Goal: Transaction & Acquisition: Purchase product/service

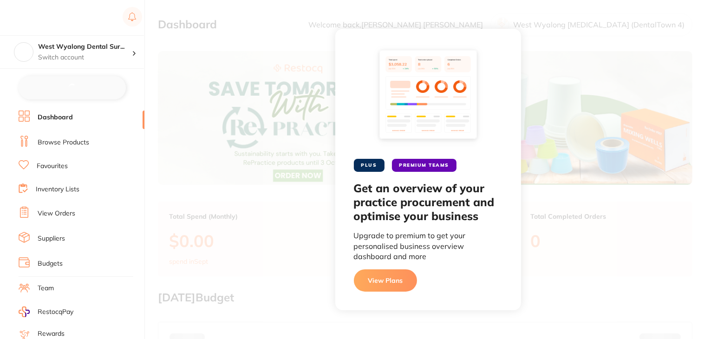
checkbox input "false"
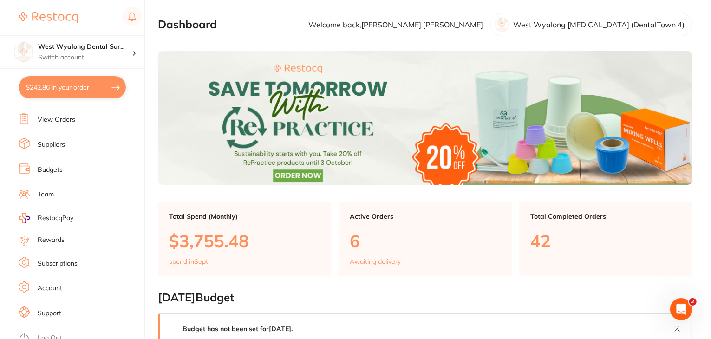
click at [54, 143] on link "Suppliers" at bounding box center [51, 144] width 27 height 9
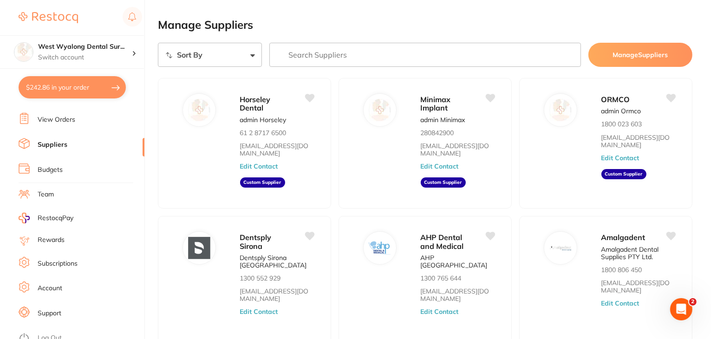
click at [374, 62] on input "search" at bounding box center [425, 55] width 312 height 24
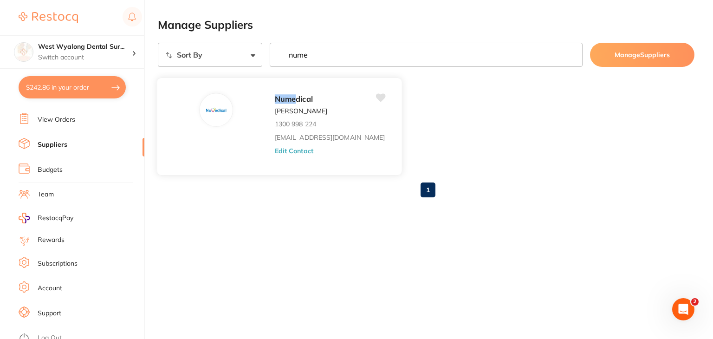
type input "nume"
click at [275, 153] on button "Edit Contact" at bounding box center [294, 150] width 39 height 7
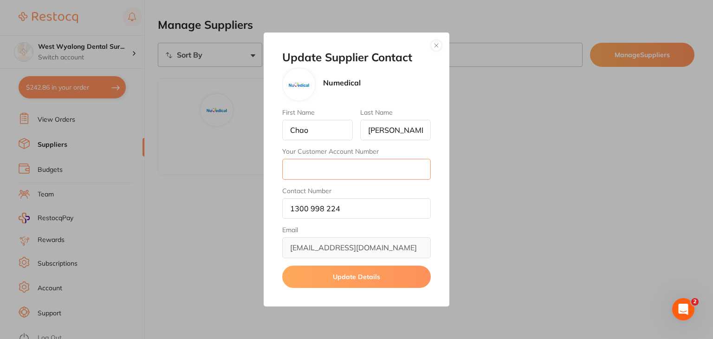
drag, startPoint x: 297, startPoint y: 166, endPoint x: 322, endPoint y: 168, distance: 25.2
click at [297, 166] on input "Your Customer Account Number" at bounding box center [356, 169] width 149 height 20
paste input "wwdentalreception@gmail.com"
click at [306, 169] on input "[EMAIL_ADDRESS][DOMAIN_NAME]" at bounding box center [356, 169] width 149 height 20
type input "[EMAIL_ADDRESS][DOMAIN_NAME]"
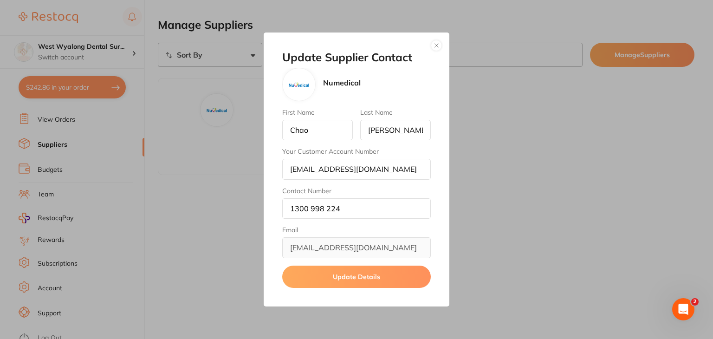
click at [359, 266] on button "Update Details" at bounding box center [356, 277] width 149 height 22
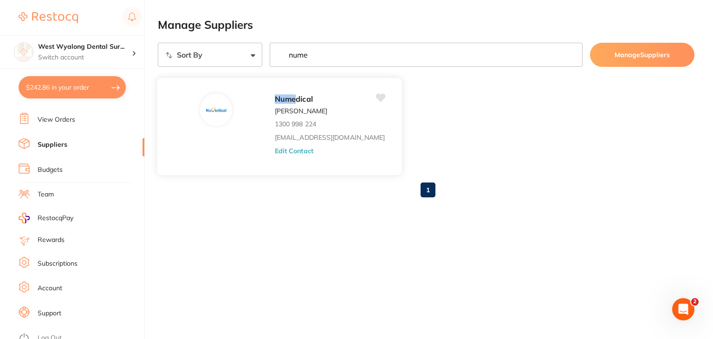
click at [275, 152] on button "Edit Contact" at bounding box center [294, 150] width 39 height 7
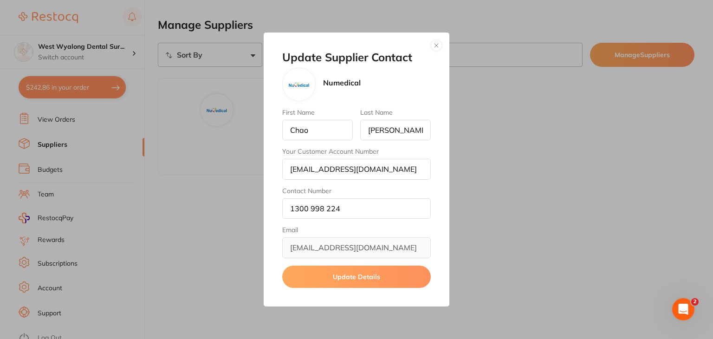
click at [436, 46] on button "button" at bounding box center [436, 45] width 11 height 11
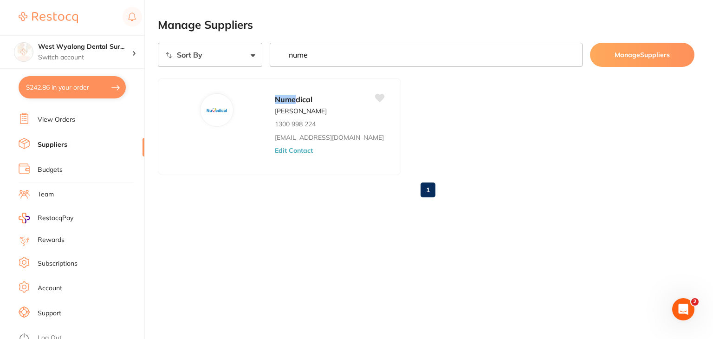
scroll to position [93, 0]
click at [52, 333] on link "Log Out" at bounding box center [50, 337] width 24 height 9
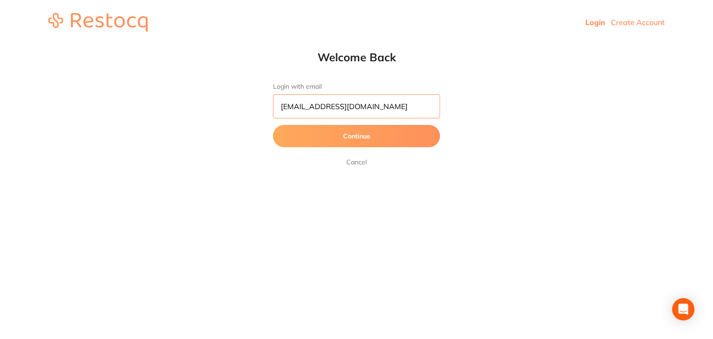
click at [364, 111] on input "[EMAIL_ADDRESS][DOMAIN_NAME]" at bounding box center [356, 106] width 167 height 24
type input "skan3067@gmail.com"
click at [323, 141] on button "Continue" at bounding box center [356, 136] width 167 height 22
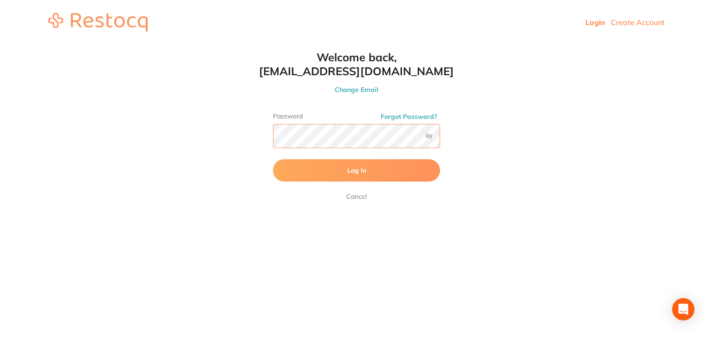
click at [273, 159] on button "Log In" at bounding box center [356, 170] width 167 height 22
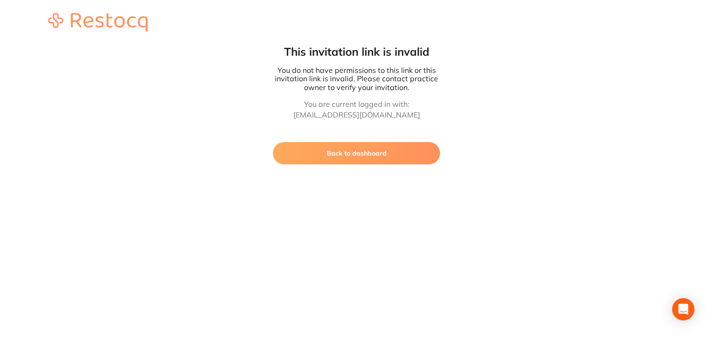
click at [351, 148] on button "Back to dashboard" at bounding box center [356, 153] width 167 height 22
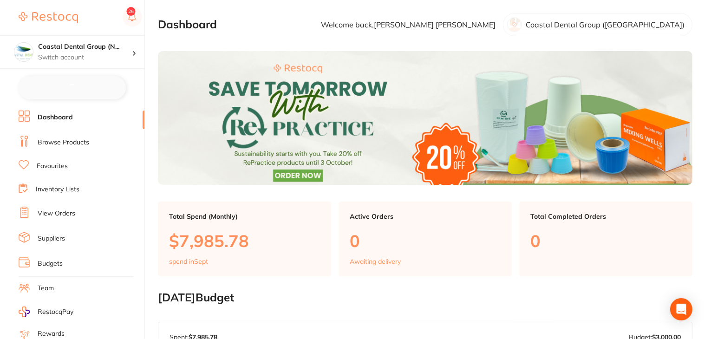
checkbox input "false"
click at [51, 234] on link "Suppliers" at bounding box center [51, 237] width 27 height 9
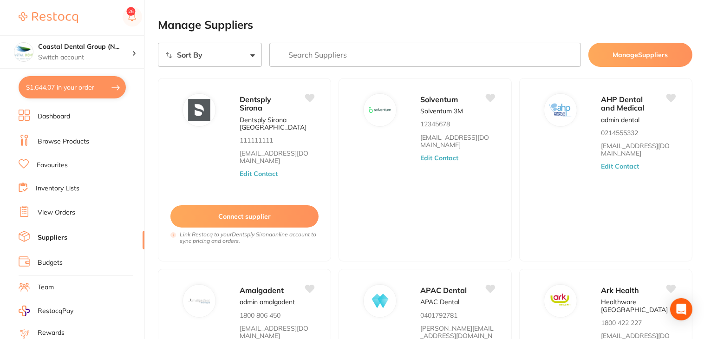
click at [321, 62] on input "search" at bounding box center [425, 55] width 312 height 24
type input "ridental"
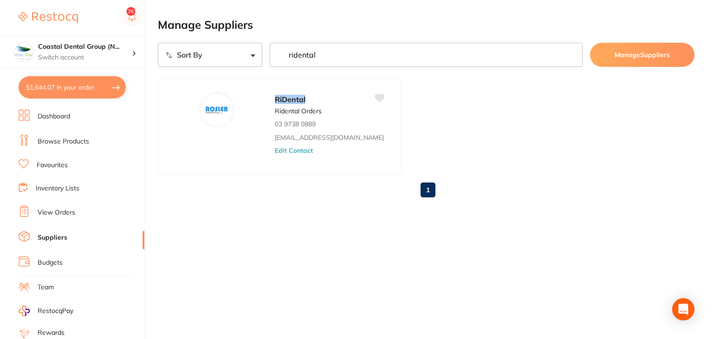
click at [572, 54] on input "ridental" at bounding box center [426, 55] width 313 height 24
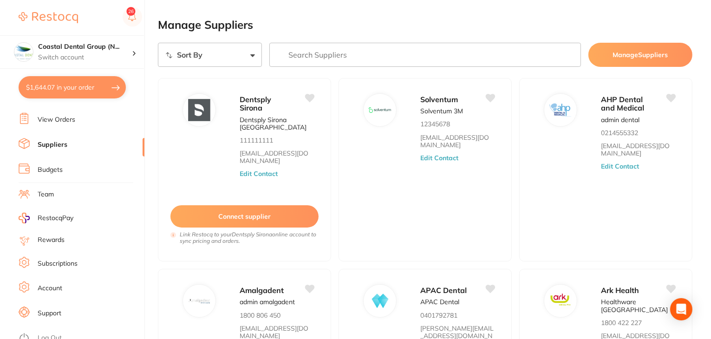
scroll to position [93, 0]
click at [55, 333] on link "Log Out" at bounding box center [50, 337] width 24 height 9
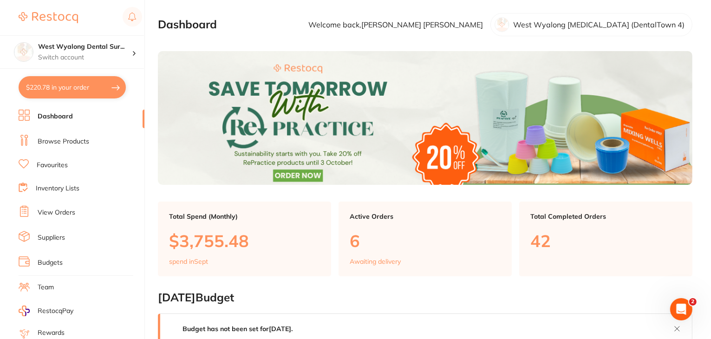
click at [42, 90] on button "$220.78 in your order" at bounding box center [72, 87] width 107 height 22
checkbox input "true"
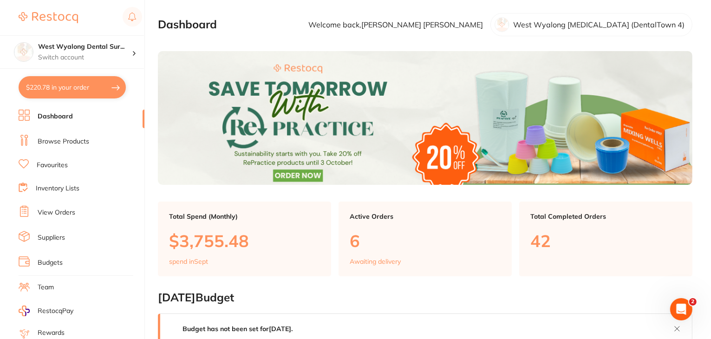
checkbox input "true"
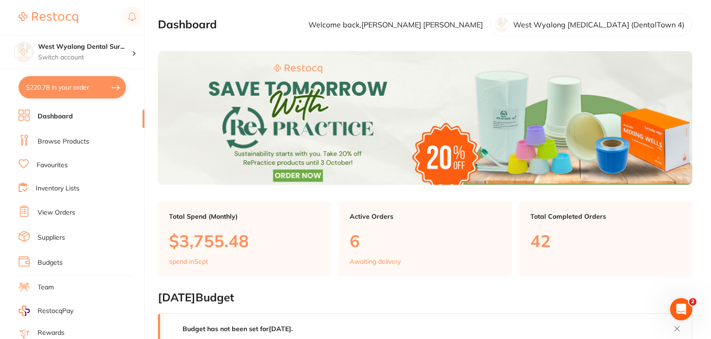
checkbox input "true"
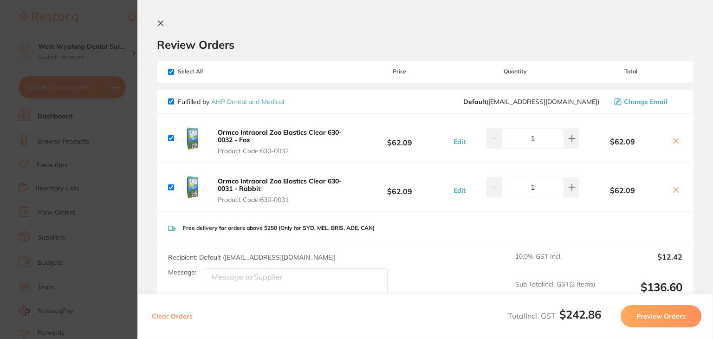
click at [169, 71] on input "checkbox" at bounding box center [171, 72] width 6 height 6
checkbox input "false"
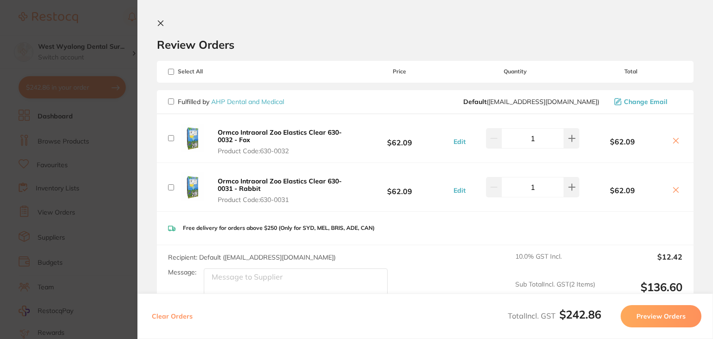
checkbox input "false"
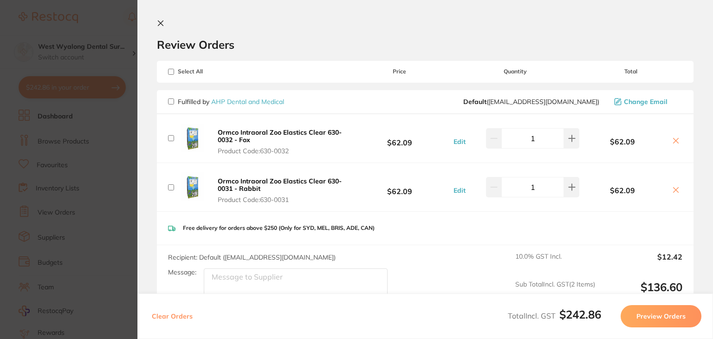
checkbox input "false"
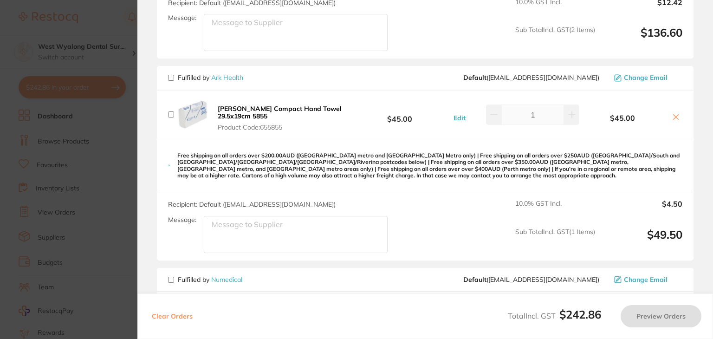
scroll to position [418, 0]
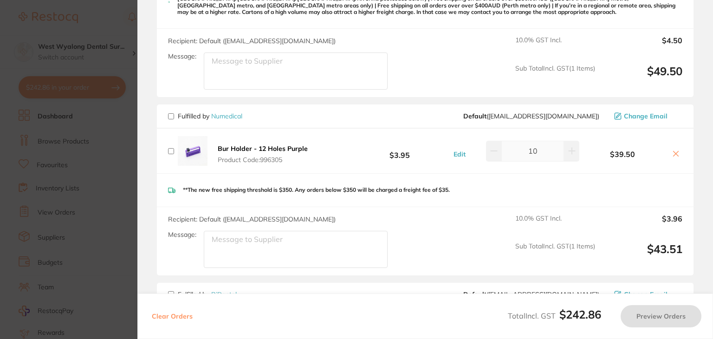
click at [169, 115] on input "checkbox" at bounding box center [171, 116] width 6 height 6
checkbox input "true"
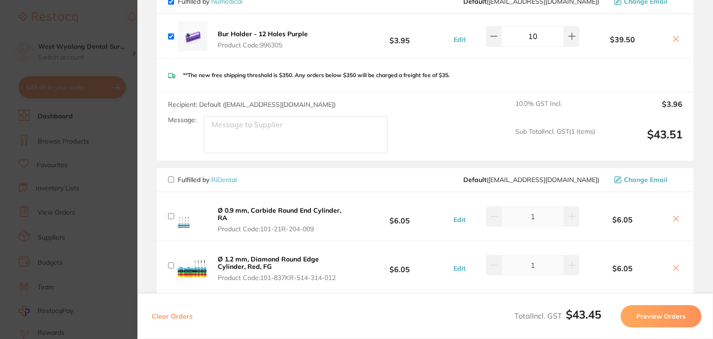
scroll to position [511, 0]
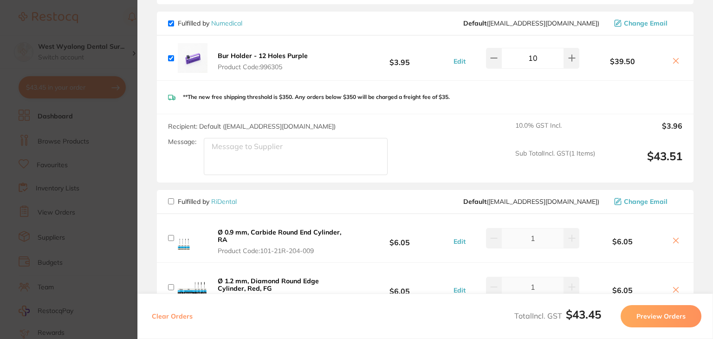
click at [657, 313] on button "Preview Orders" at bounding box center [661, 316] width 81 height 22
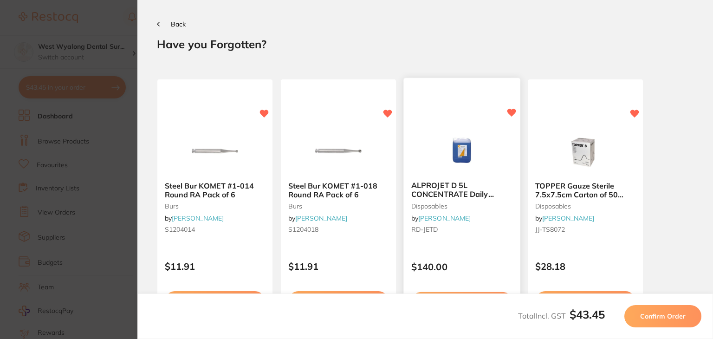
scroll to position [0, 0]
click at [678, 314] on span "Confirm Order" at bounding box center [662, 316] width 45 height 8
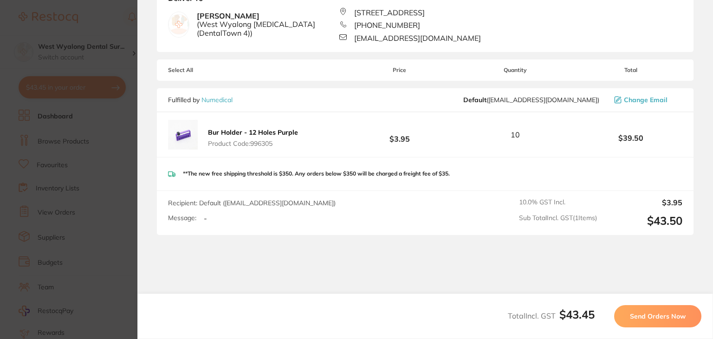
scroll to position [96, 0]
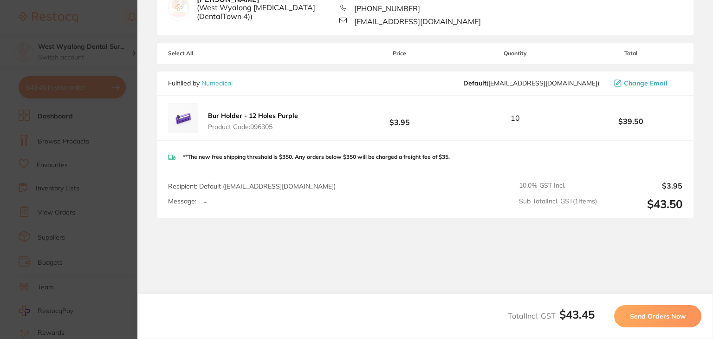
click at [667, 313] on span "Send Orders Now" at bounding box center [658, 316] width 56 height 8
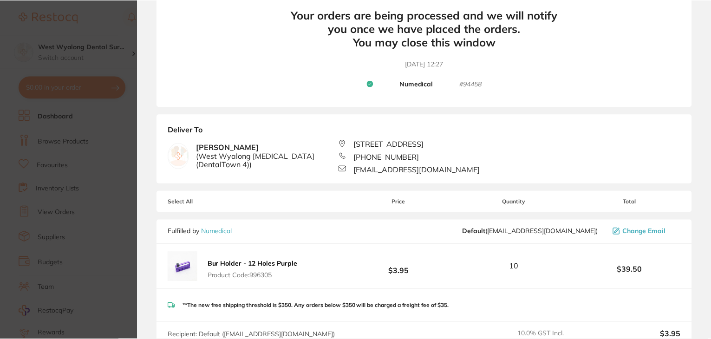
scroll to position [0, 0]
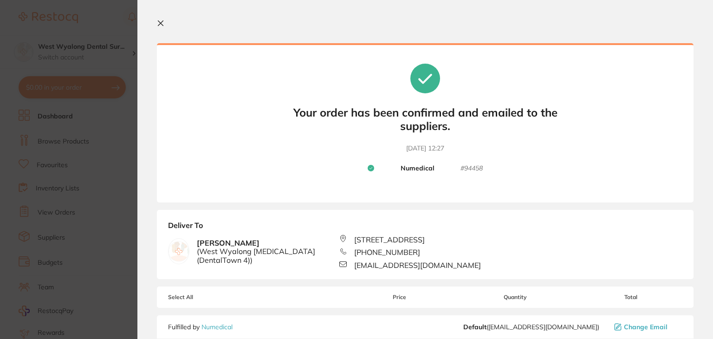
click at [159, 23] on icon at bounding box center [160, 22] width 7 height 7
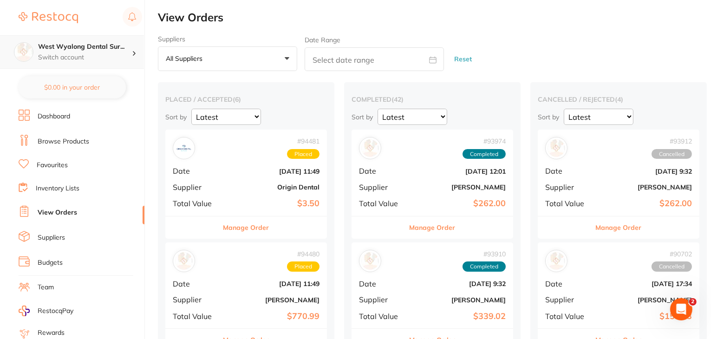
checkbox input "false"
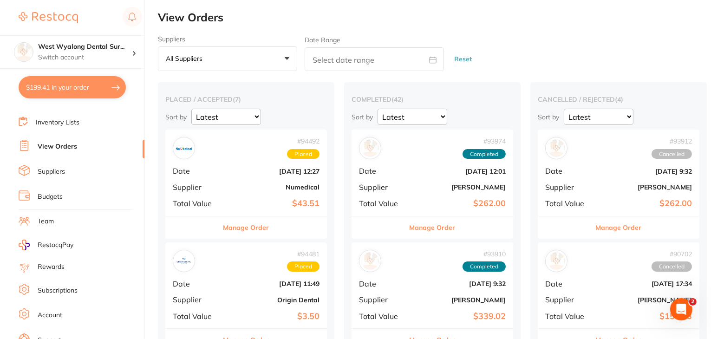
scroll to position [93, 0]
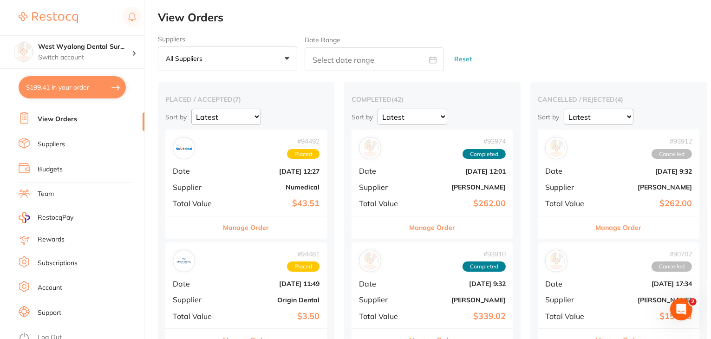
click at [45, 333] on link "Log Out" at bounding box center [50, 337] width 24 height 9
